Goal: Information Seeking & Learning: Find specific fact

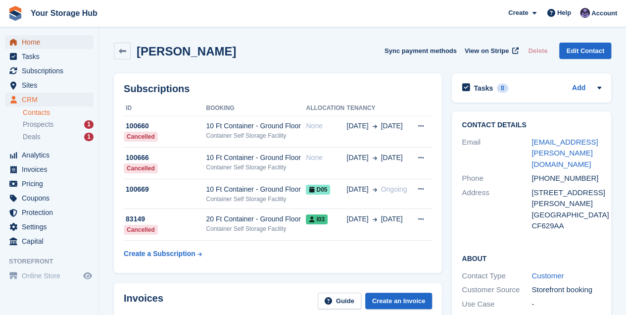
click at [35, 45] on span "Home" at bounding box center [51, 42] width 59 height 14
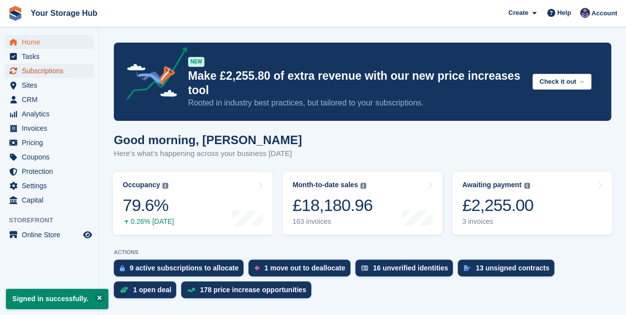
click at [37, 71] on span "Subscriptions" at bounding box center [51, 71] width 59 height 14
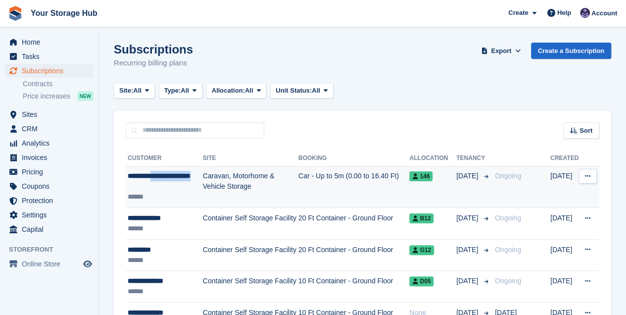
drag, startPoint x: 169, startPoint y: 190, endPoint x: 151, endPoint y: 180, distance: 20.4
click at [151, 180] on div "**********" at bounding box center [165, 181] width 75 height 21
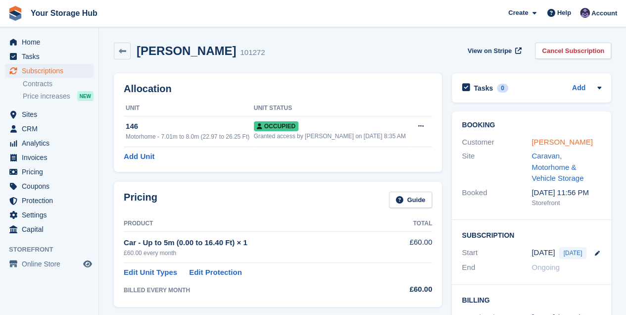
click at [546, 141] on link "Alistair Midgley McDonald" at bounding box center [561, 141] width 61 height 8
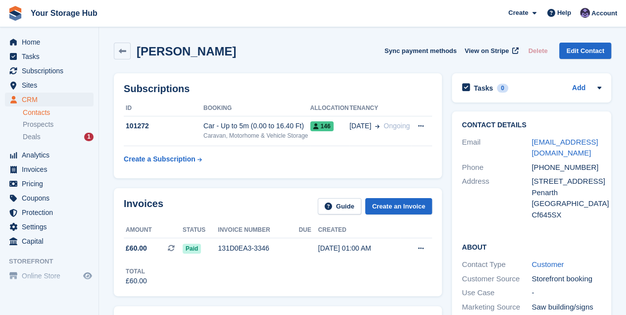
drag, startPoint x: 285, startPoint y: 54, endPoint x: 181, endPoint y: 53, distance: 103.9
click at [181, 53] on div "Alistair Midgley McDonald Sync payment methods View on Stripe Delete Edit Conta…" at bounding box center [362, 51] width 497 height 17
copy h2 "Midgley McDonald"
click at [28, 41] on span "Home" at bounding box center [51, 42] width 59 height 14
